Goal: Transaction & Acquisition: Purchase product/service

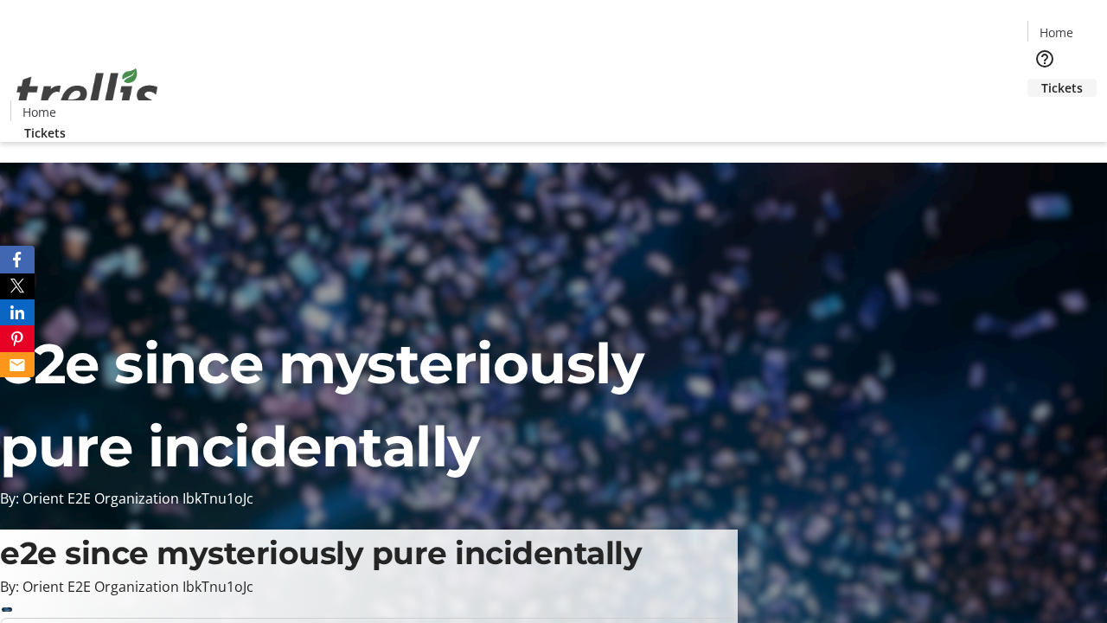
click at [1041, 79] on span "Tickets" at bounding box center [1062, 88] width 42 height 18
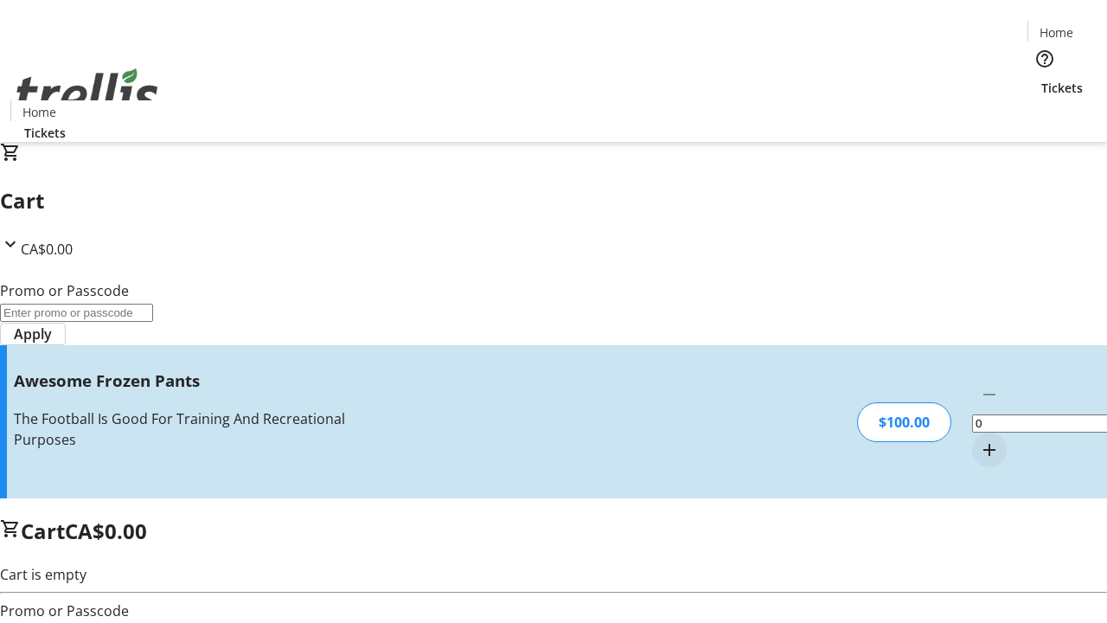
click at [979, 439] on mat-icon "Increment by one" at bounding box center [989, 449] width 21 height 21
type input "1"
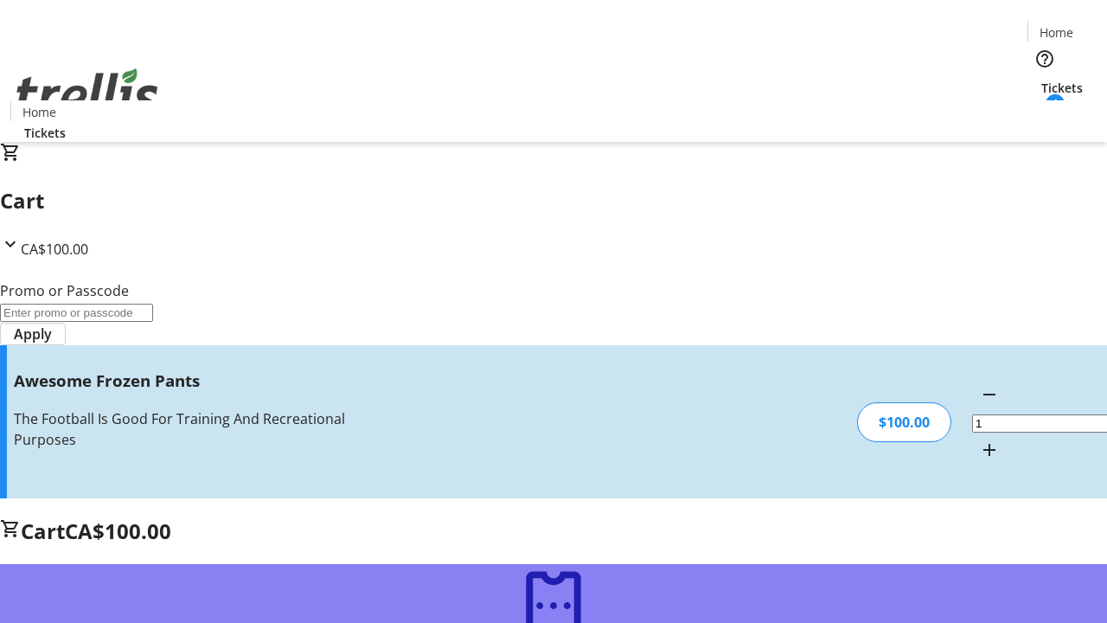
type input "FREE"
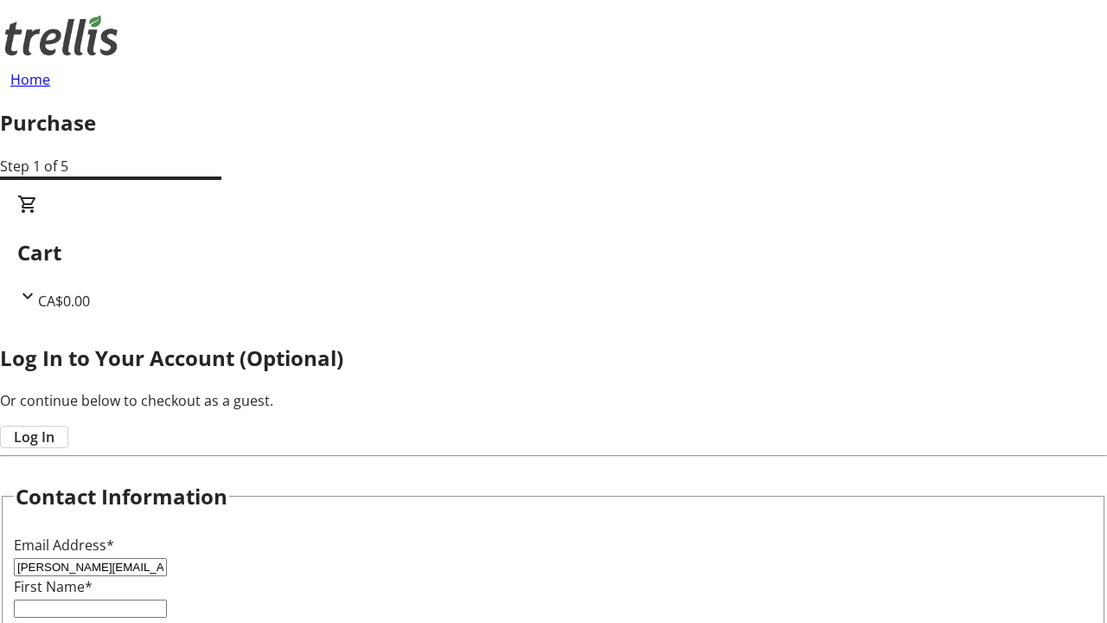
type input "[PERSON_NAME][EMAIL_ADDRESS][PERSON_NAME][DOMAIN_NAME]"
type input "[PERSON_NAME]"
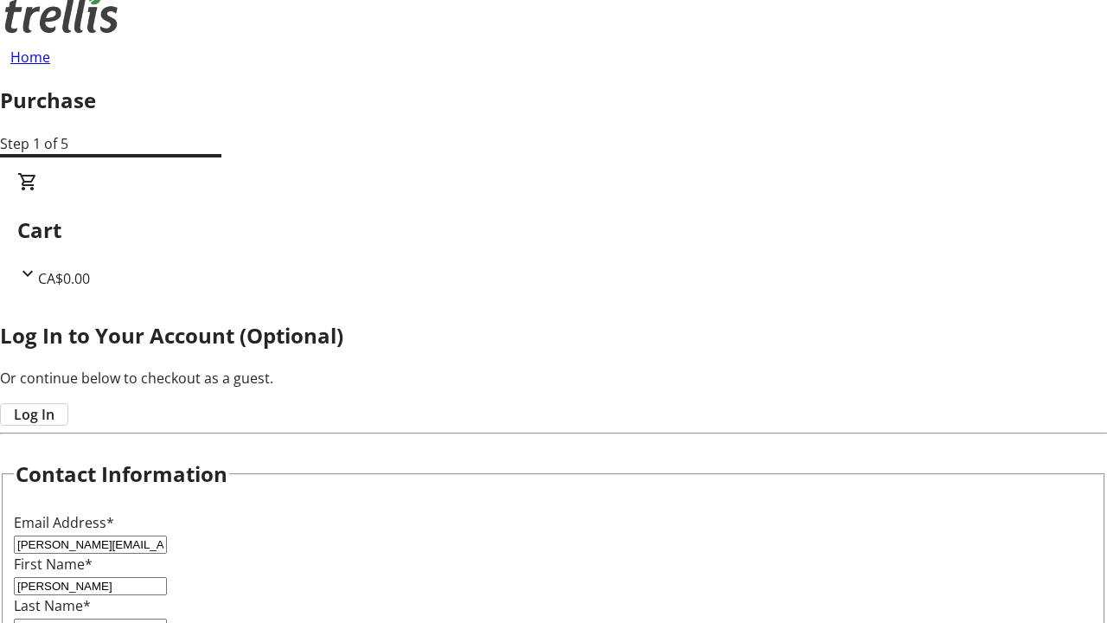
type input "[PERSON_NAME]"
